Goal: Task Accomplishment & Management: Complete application form

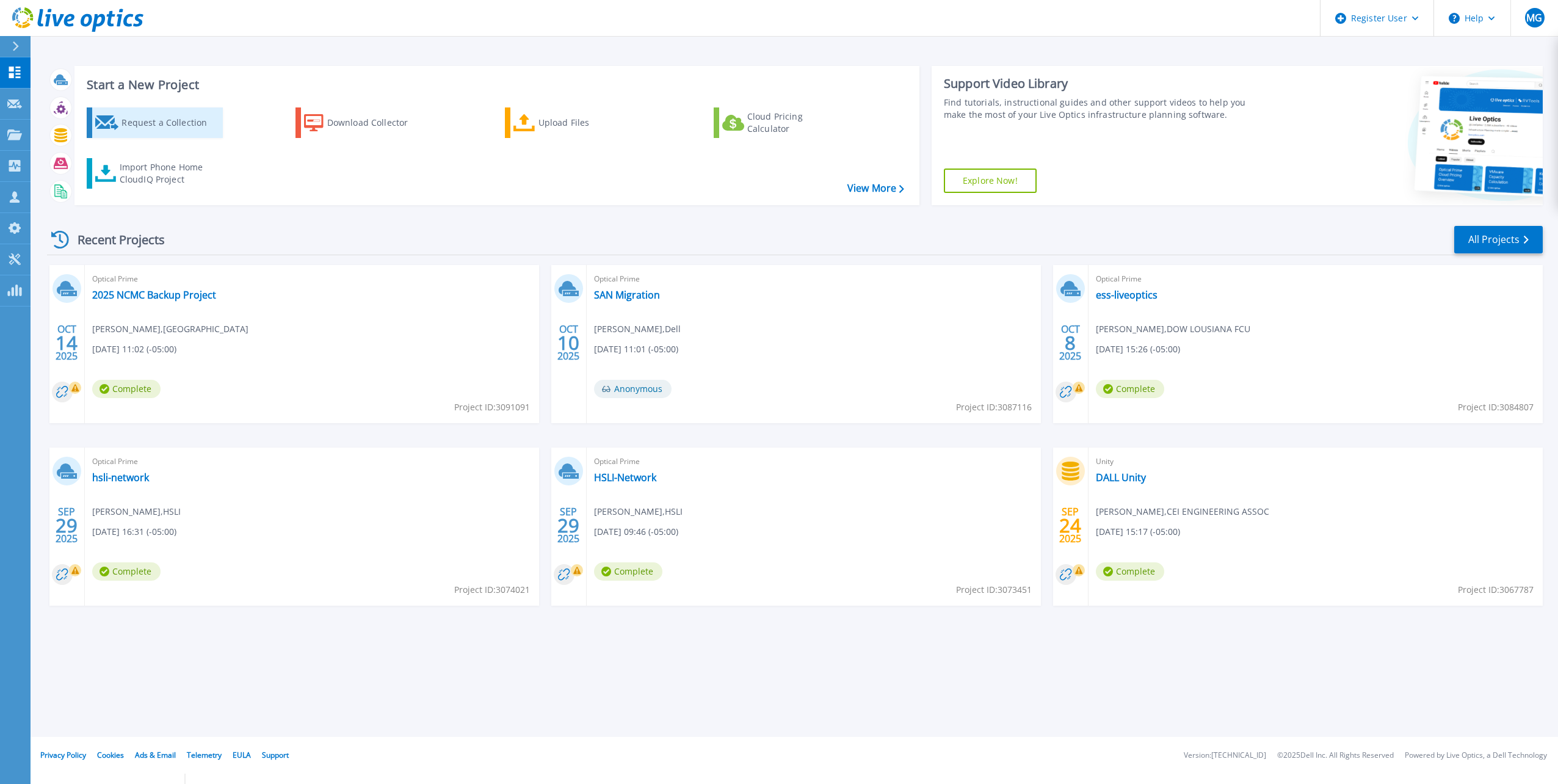
click at [182, 129] on div "Request a Collection" at bounding box center [170, 122] width 97 height 25
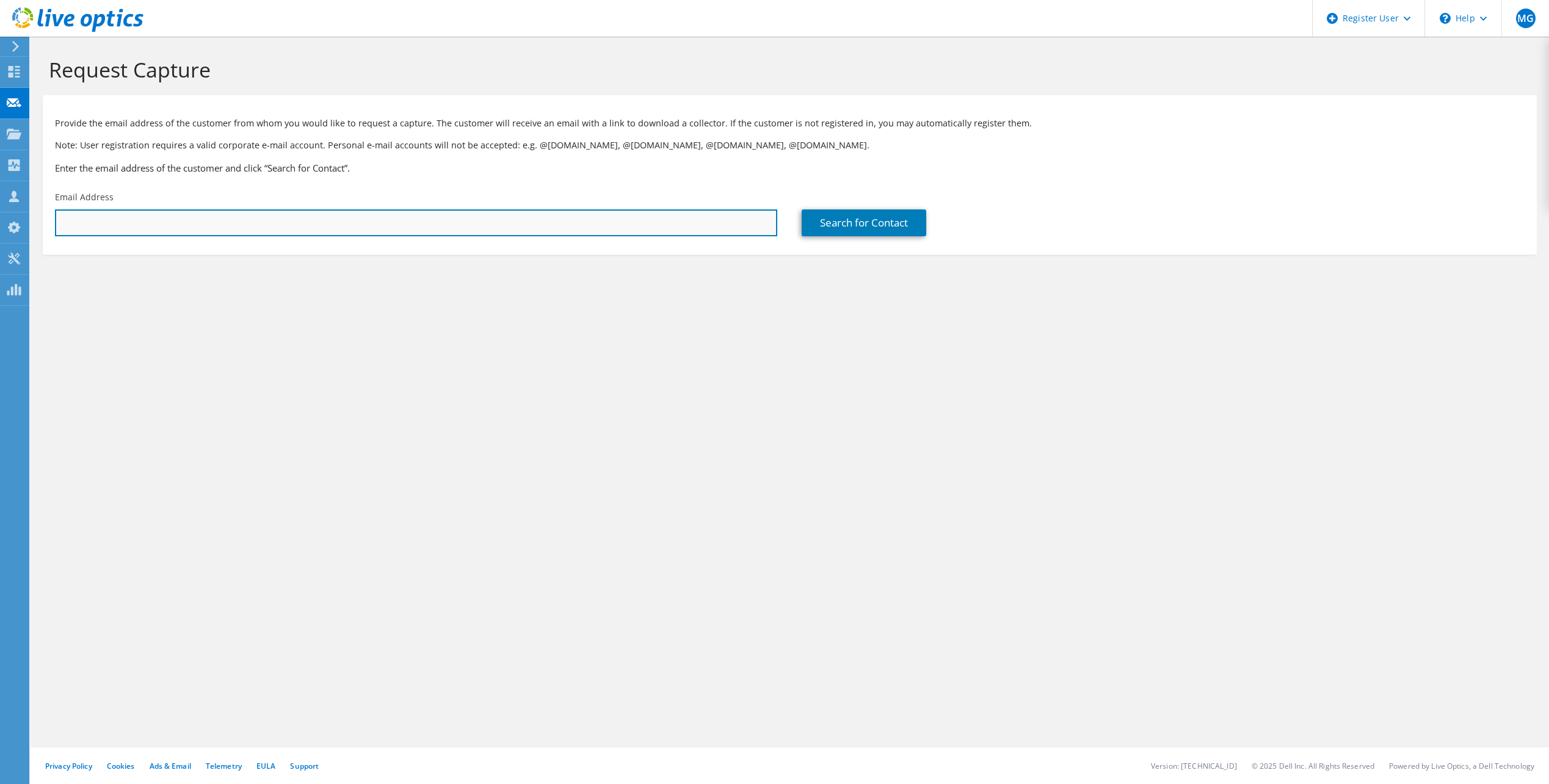
click at [162, 233] on input "text" at bounding box center [416, 222] width 723 height 27
paste input "Jeremy Hagge <jeremy@maruccisports.com>"
drag, startPoint x: 123, startPoint y: 225, endPoint x: 14, endPoint y: 225, distance: 109.0
click at [14, 225] on div "MG Dell User Madi Giacomo Madi.Giacomo@dell.com Dell My Profile Log Out \n Help…" at bounding box center [774, 392] width 1549 height 784
click at [237, 223] on input "jeremy@maruccisports.com>" at bounding box center [416, 222] width 723 height 27
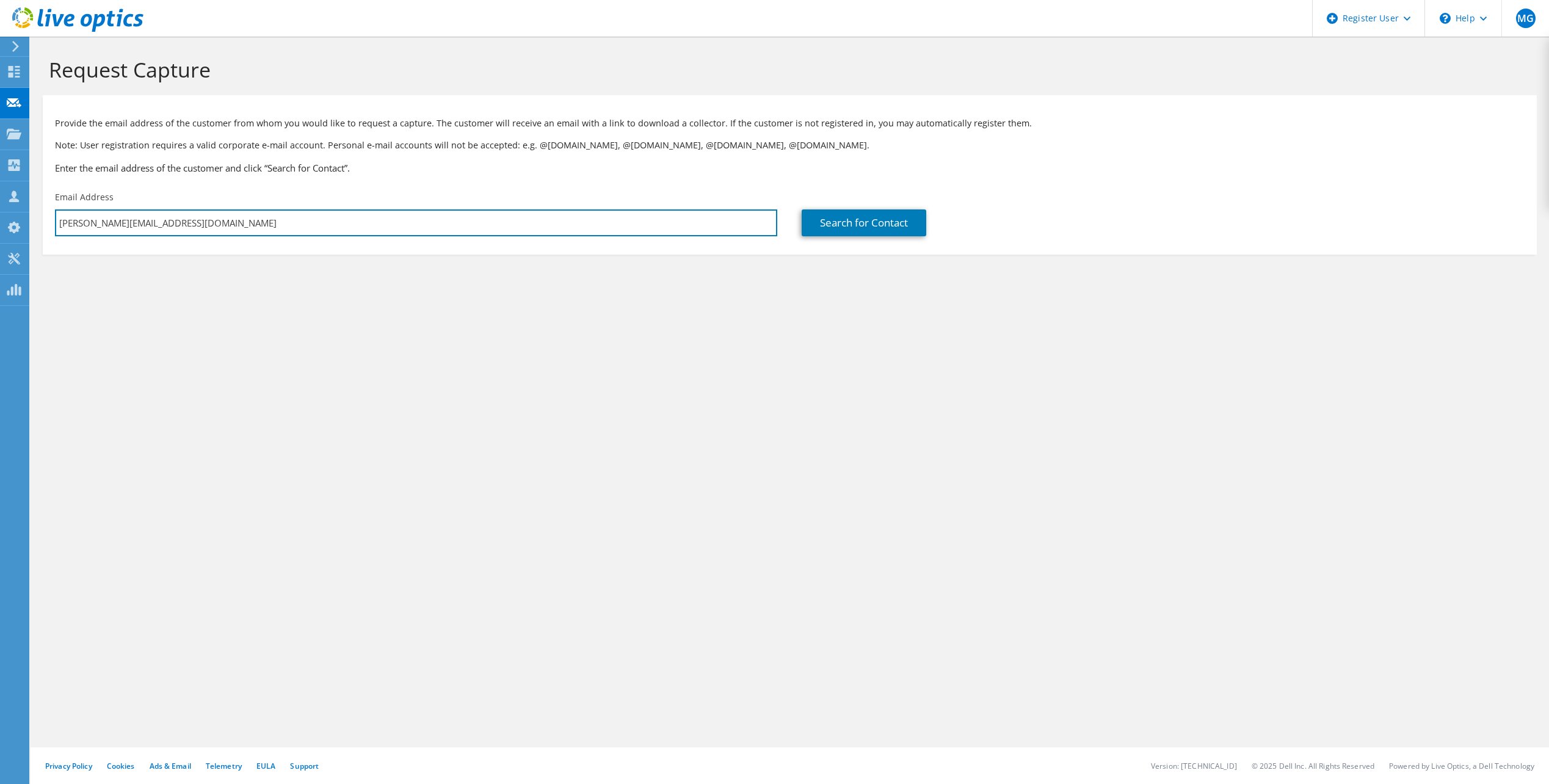
type input "jeremy@maruccisports.com"
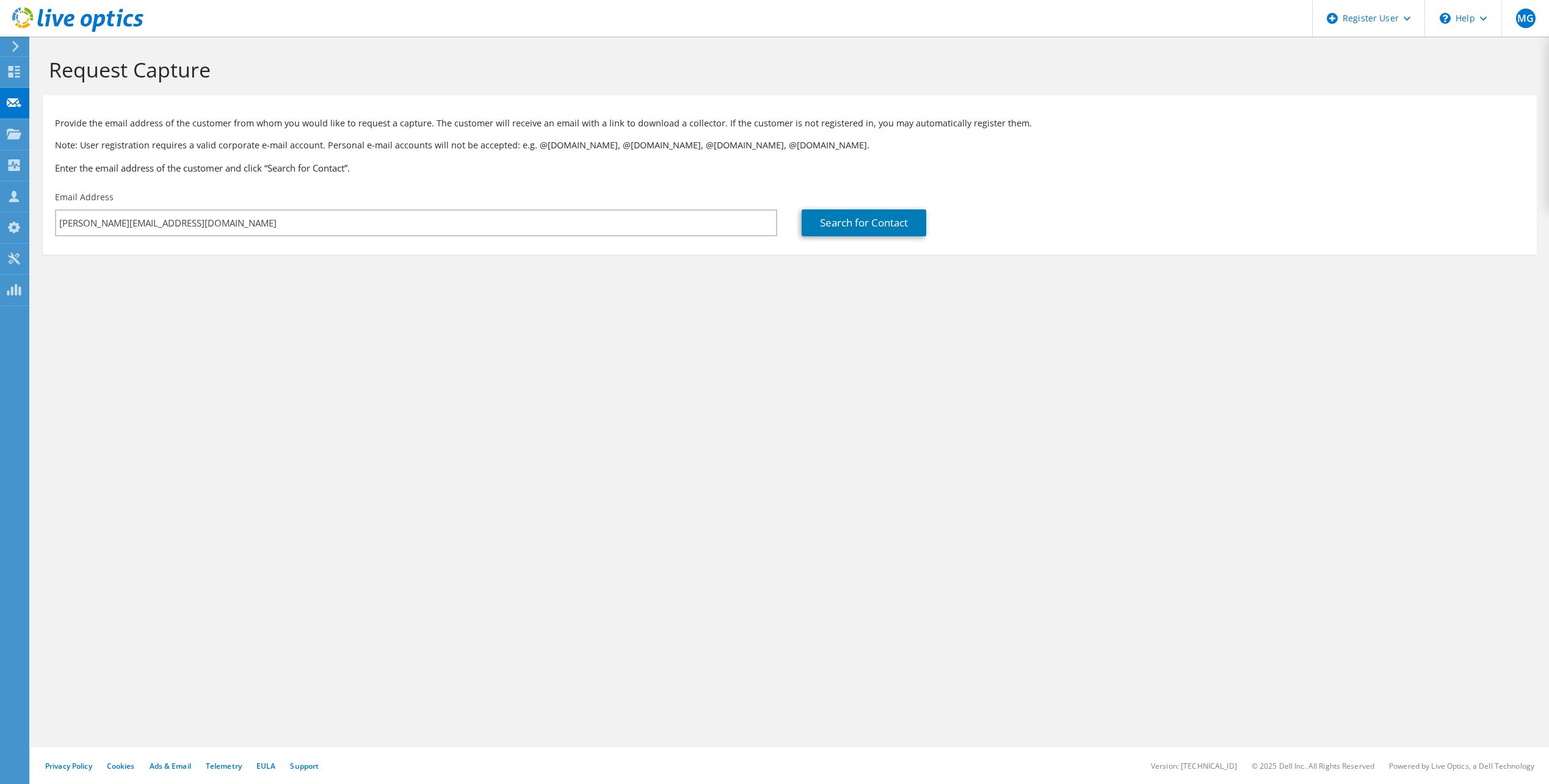
click at [793, 225] on div "Search for Contact" at bounding box center [1162, 213] width 746 height 58
click at [830, 218] on link "Search for Contact" at bounding box center [864, 222] width 125 height 27
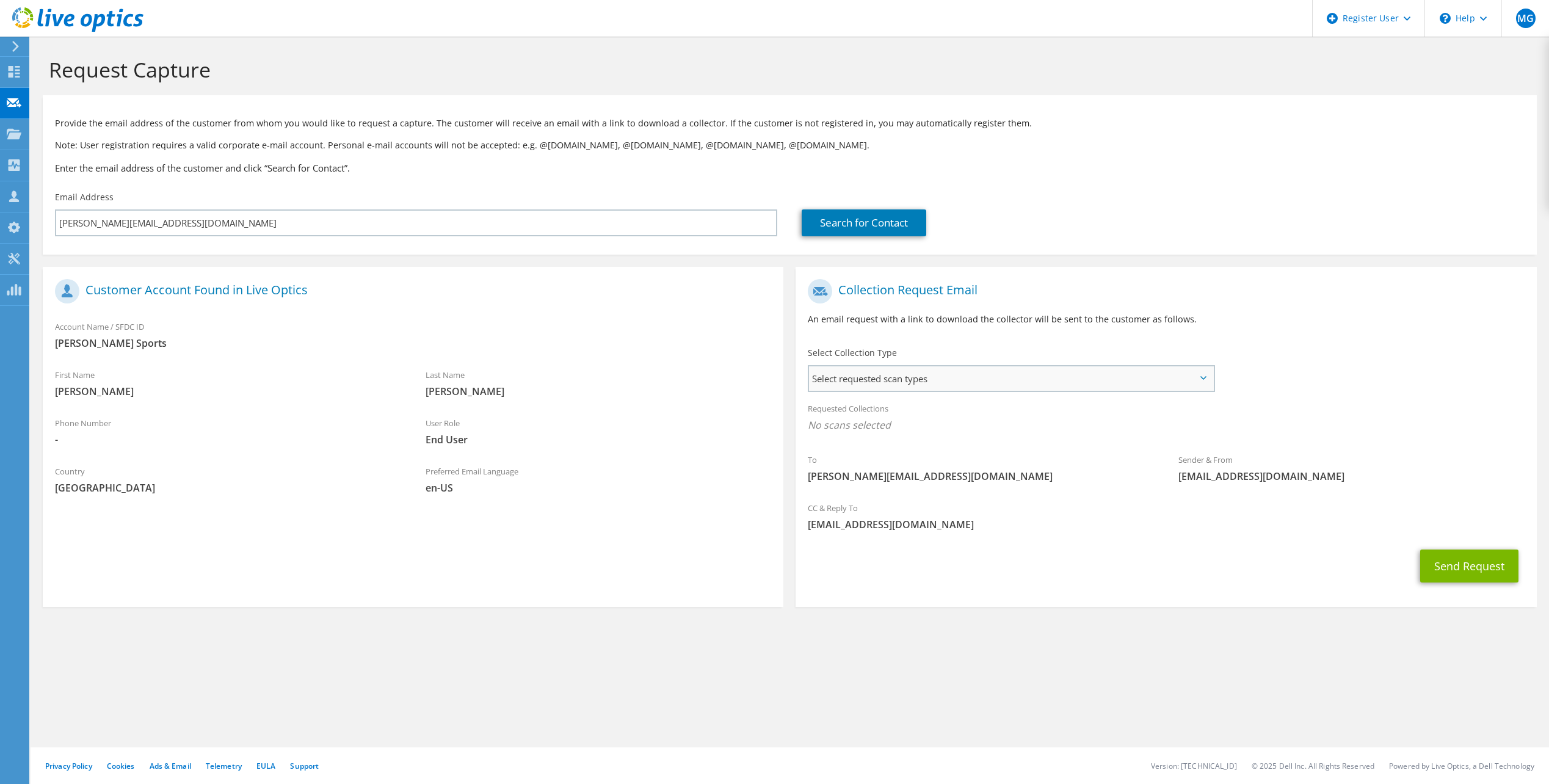
click at [950, 373] on span "Select requested scan types" at bounding box center [1011, 378] width 404 height 25
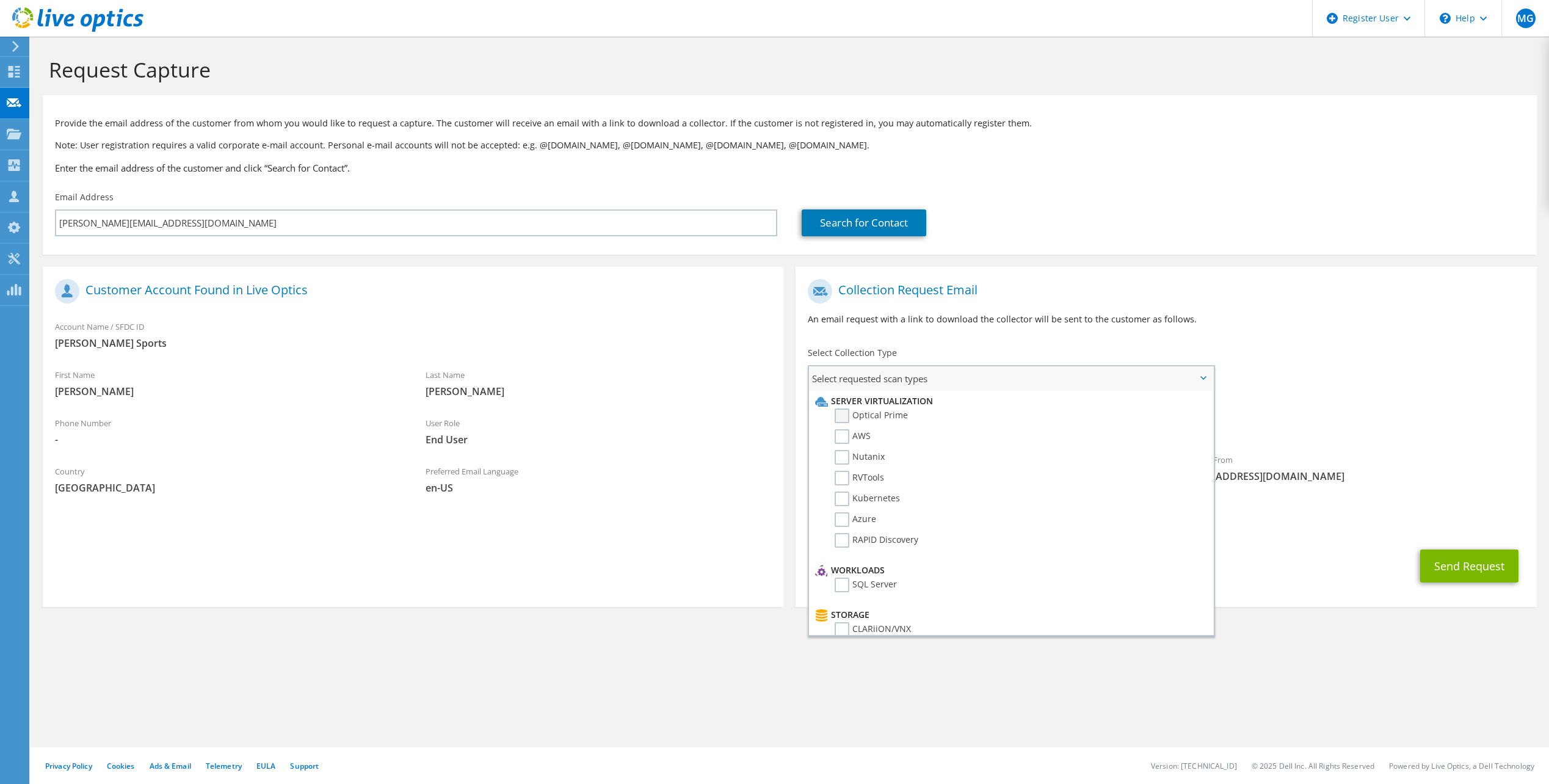
click at [847, 420] on label "Optical Prime" at bounding box center [871, 416] width 73 height 15
click at [0, 0] on input "Optical Prime" at bounding box center [0, 0] width 0 height 0
drag, startPoint x: 1339, startPoint y: 298, endPoint x: 1339, endPoint y: 274, distance: 24.0
click at [1340, 297] on h1 "Collection Request Email" at bounding box center [1162, 291] width 710 height 25
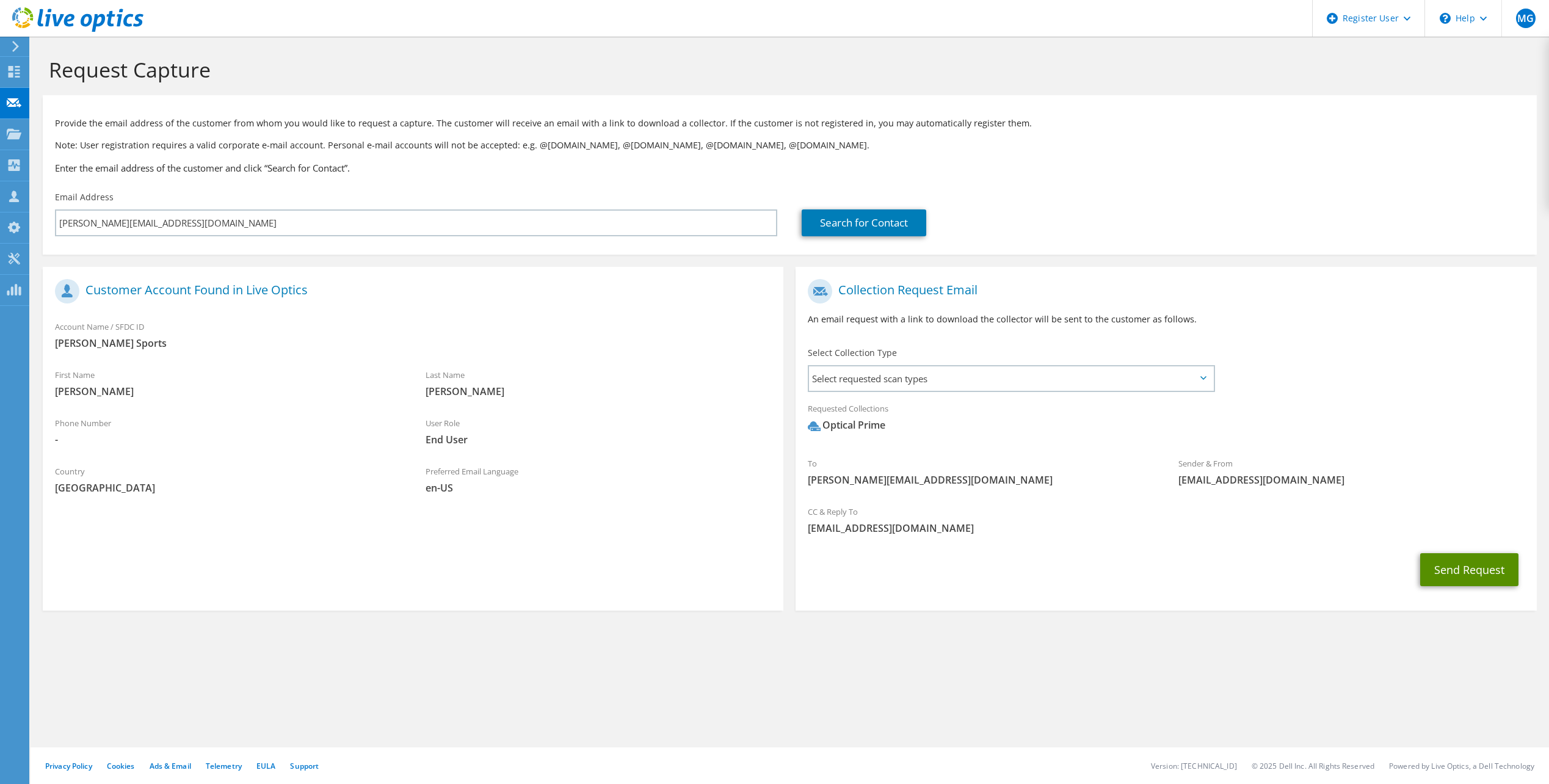
click at [1453, 566] on button "Send Request" at bounding box center [1469, 569] width 98 height 33
